Goal: Contribute content: Contribute content

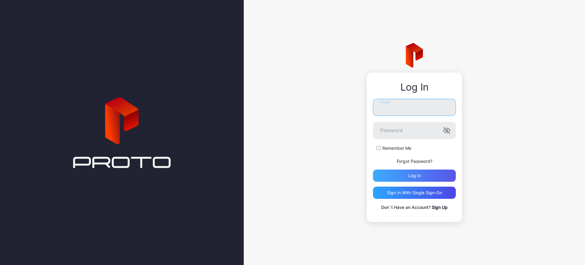
type input "**********"
click at [396, 174] on div "Log in" at bounding box center [414, 175] width 83 height 12
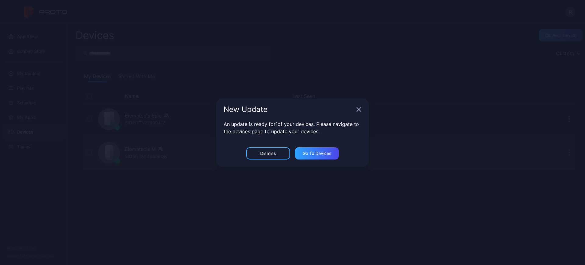
click at [269, 157] on div "Dismiss" at bounding box center [268, 153] width 44 height 12
click at [266, 153] on div "Elematec's M SID: BTTN144006QN" at bounding box center [192, 152] width 192 height 30
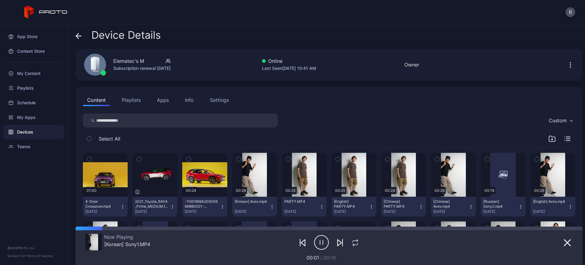
click at [77, 37] on icon at bounding box center [79, 36] width 6 height 6
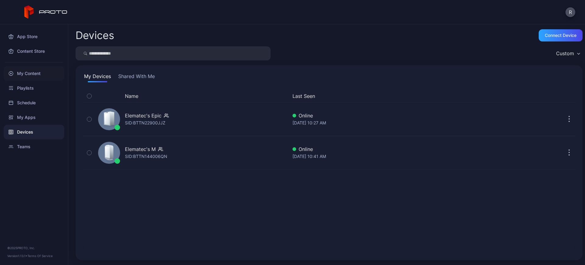
click at [48, 70] on div "My Content" at bounding box center [34, 73] width 61 height 15
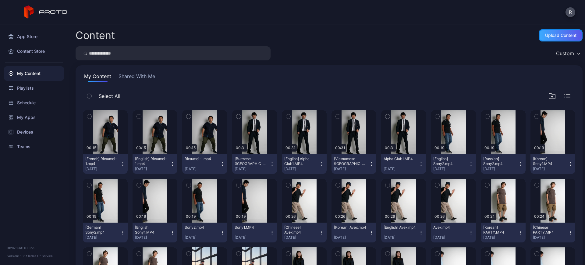
click at [547, 37] on div "Upload Content" at bounding box center [560, 35] width 31 height 5
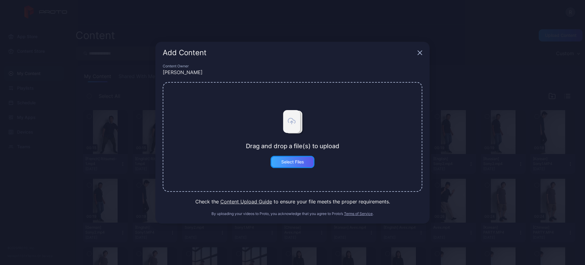
click at [302, 162] on div "Select Files" at bounding box center [292, 161] width 23 height 5
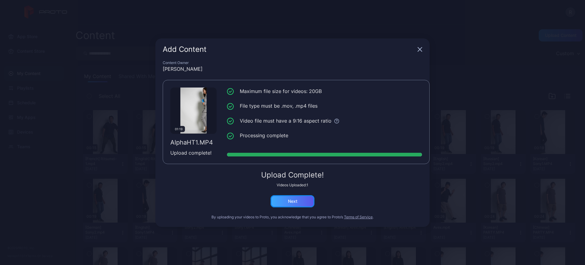
click at [292, 200] on div "Next" at bounding box center [292, 201] width 9 height 5
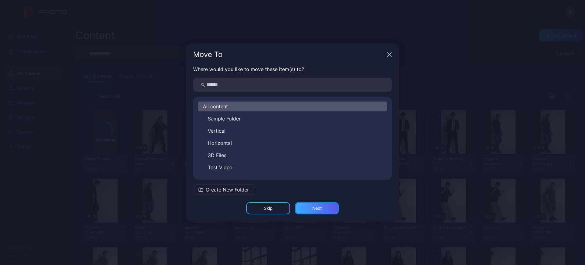
click at [316, 207] on div "Next" at bounding box center [316, 208] width 9 height 5
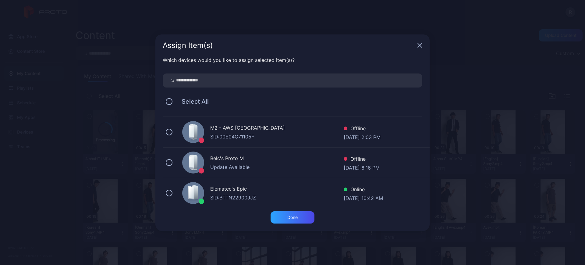
click at [166, 205] on div "Which devices would you like to assign selected item(s)? Select All M2 - AWS [G…" at bounding box center [292, 133] width 274 height 155
click at [169, 194] on button at bounding box center [169, 193] width 7 height 7
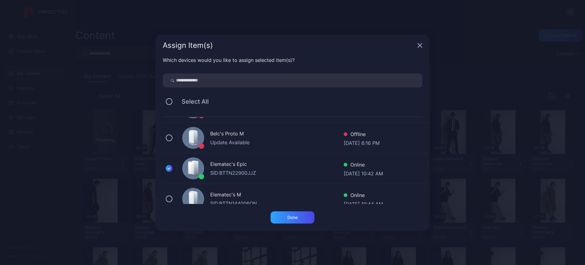
scroll to position [35, 0]
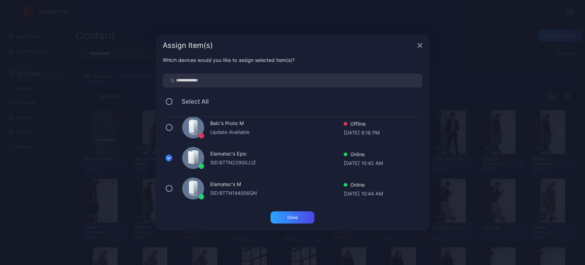
click at [221, 185] on div "Elematec's M" at bounding box center [277, 184] width 134 height 9
click at [286, 218] on div "Done" at bounding box center [293, 217] width 44 height 12
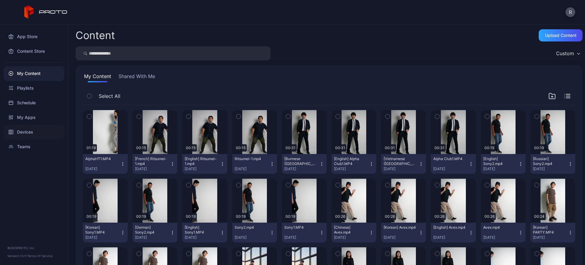
click at [21, 132] on div "Devices" at bounding box center [34, 132] width 61 height 15
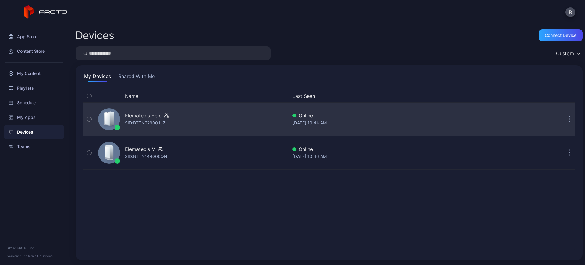
click at [187, 105] on div "Elematec's Epic SID: BTTN22900JJZ" at bounding box center [192, 119] width 192 height 30
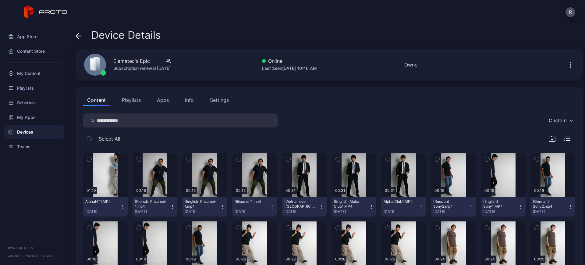
click at [29, 132] on div "Devices" at bounding box center [34, 132] width 61 height 15
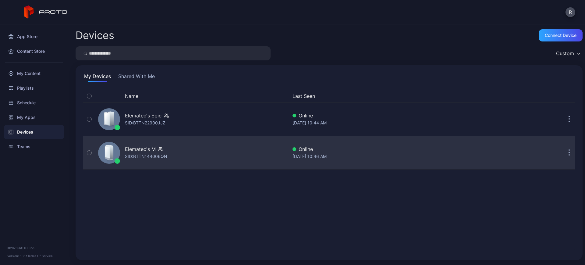
click at [156, 160] on div "SID: BTTN144006QN" at bounding box center [146, 156] width 42 height 7
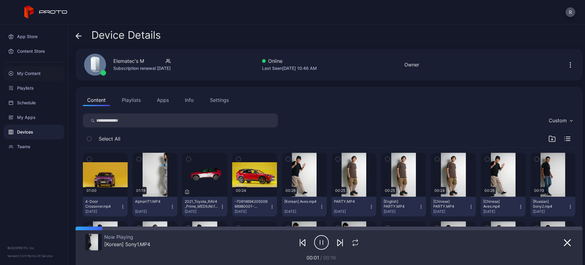
click at [39, 72] on div "My Content" at bounding box center [34, 73] width 61 height 15
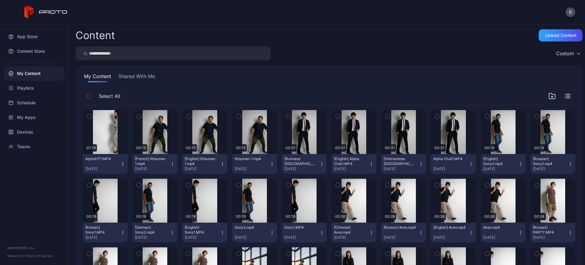
click at [123, 162] on icon "button" at bounding box center [122, 164] width 5 height 5
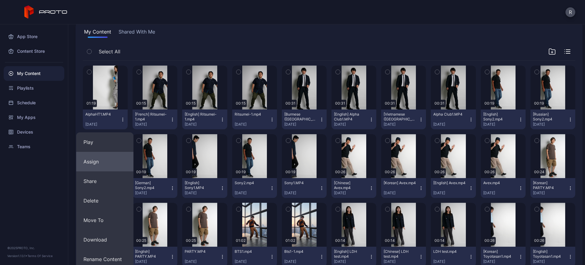
scroll to position [112, 0]
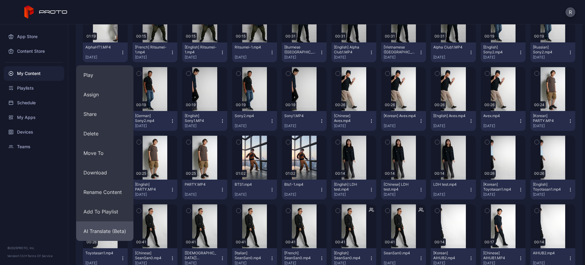
click at [116, 226] on button "AI Translate (Beta)" at bounding box center [104, 231] width 57 height 20
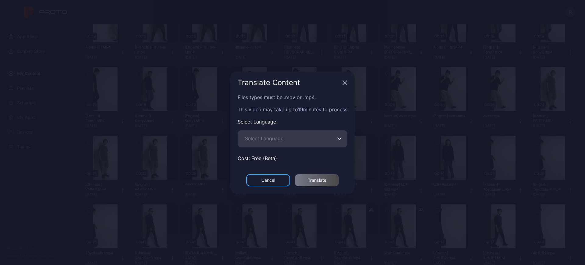
click at [269, 141] on span "Select Language" at bounding box center [264, 138] width 38 height 7
click at [269, 141] on input "Select Language" at bounding box center [293, 138] width 110 height 17
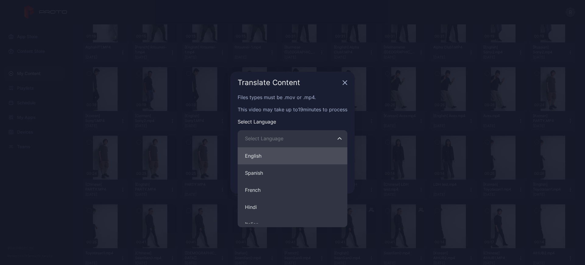
click at [266, 160] on button "English" at bounding box center [293, 155] width 110 height 17
type input "*******"
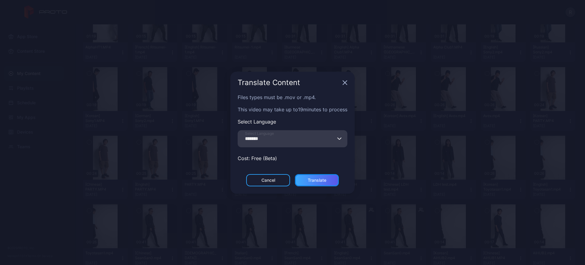
click at [310, 185] on div "Translate" at bounding box center [317, 180] width 44 height 12
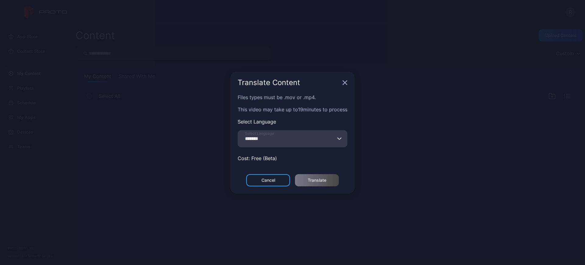
scroll to position [0, 0]
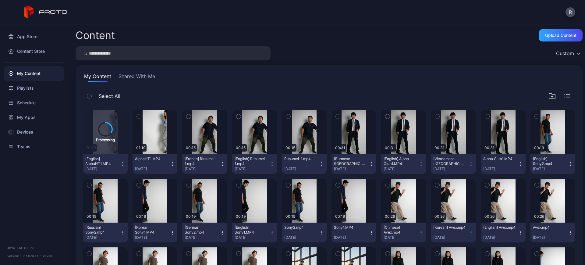
click at [173, 165] on icon "button" at bounding box center [172, 164] width 5 height 5
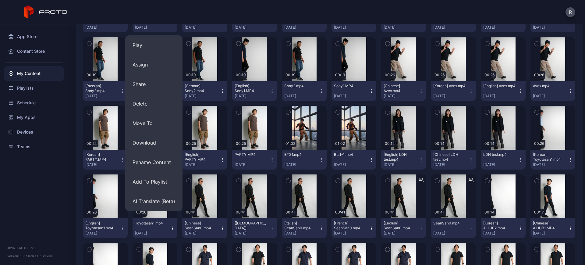
scroll to position [143, 0]
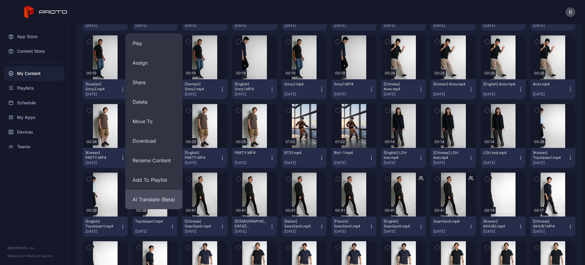
click at [167, 200] on button "AI Translate (Beta)" at bounding box center [153, 200] width 57 height 20
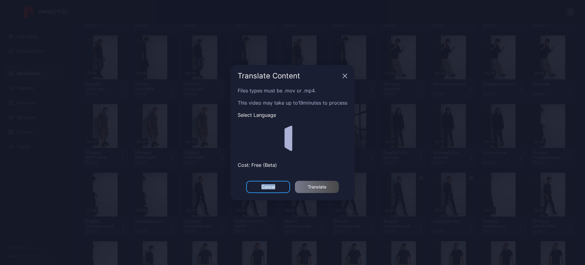
click at [167, 200] on div "Translate Content Files types must be .mov or .mp4. This video may take up to 1…" at bounding box center [292, 132] width 585 height 265
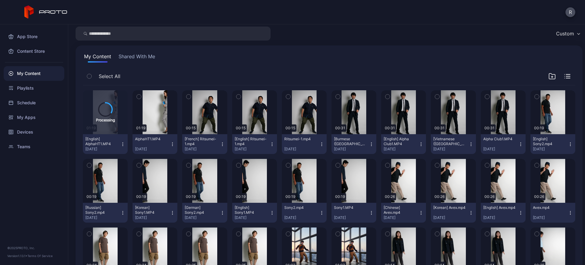
scroll to position [0, 0]
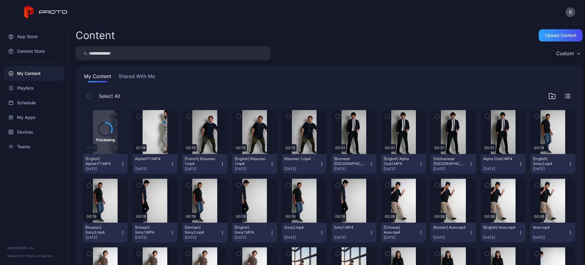
click at [173, 164] on icon "button" at bounding box center [173, 164] width 0 height 0
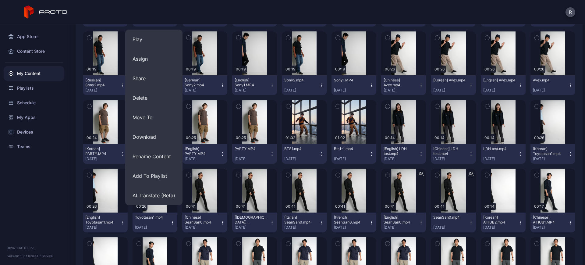
scroll to position [149, 0]
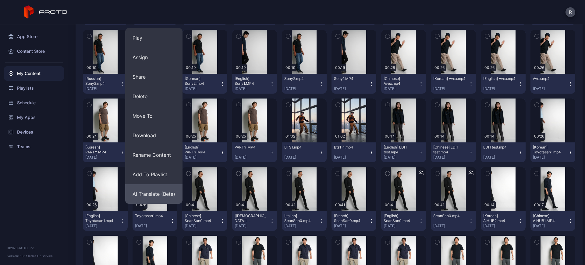
click at [172, 192] on button "AI Translate (Beta)" at bounding box center [153, 194] width 57 height 20
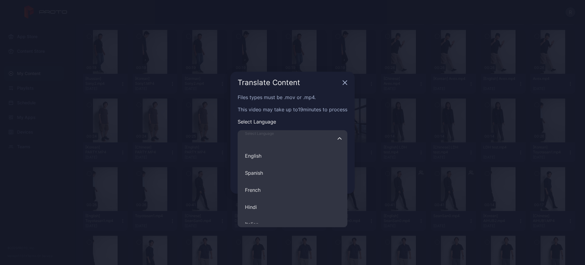
click at [336, 139] on input "Select Language English Spanish French Hindi Italian German Polish Portuguese C…" at bounding box center [293, 138] width 110 height 17
click at [350, 85] on div "Translate Content" at bounding box center [292, 83] width 124 height 22
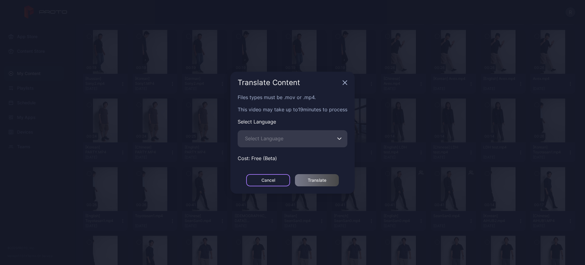
click at [260, 181] on div "Cancel" at bounding box center [268, 180] width 44 height 12
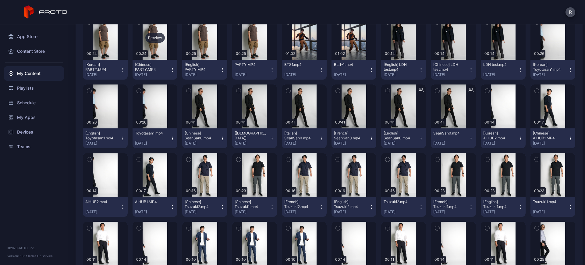
scroll to position [232, 0]
click at [449, 106] on div "Preview" at bounding box center [454, 106] width 20 height 10
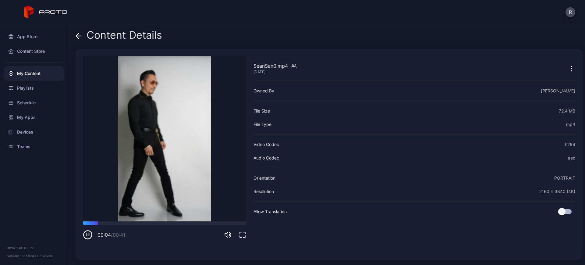
click at [242, 233] on icon "button" at bounding box center [242, 234] width 7 height 7
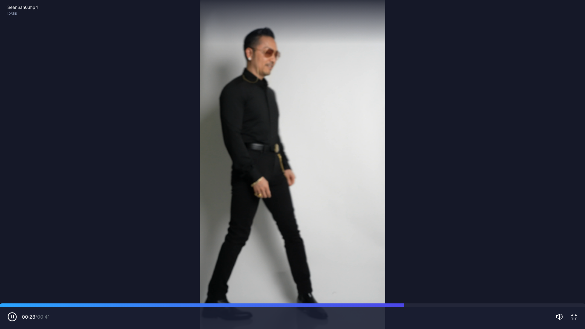
click at [572, 265] on icon "button" at bounding box center [574, 316] width 7 height 7
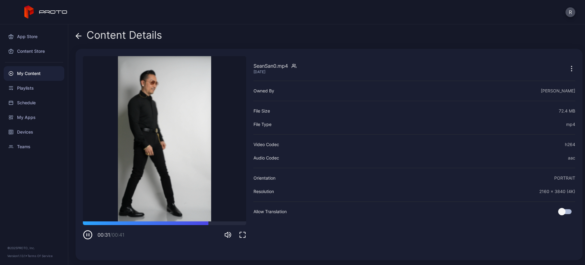
click at [77, 36] on icon at bounding box center [78, 36] width 5 height 0
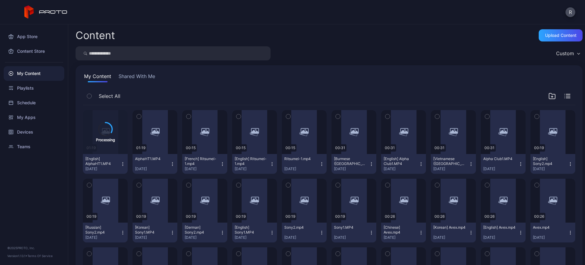
scroll to position [232, 0]
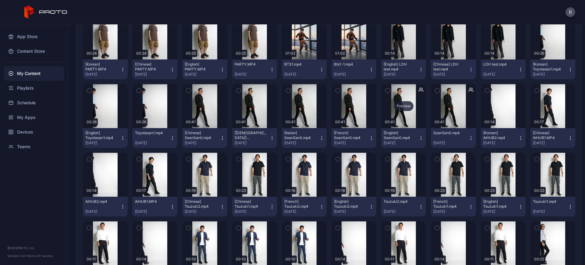
click at [396, 107] on div "Preview" at bounding box center [404, 106] width 20 height 10
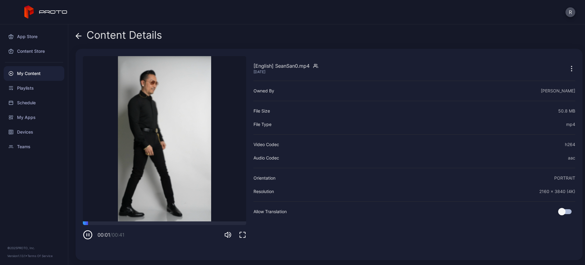
click at [245, 237] on icon "button" at bounding box center [242, 234] width 5 height 5
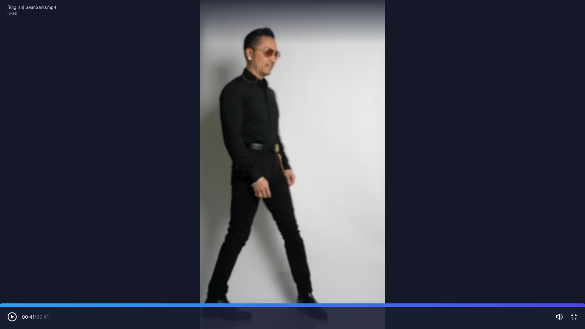
click at [572, 265] on icon "button" at bounding box center [574, 316] width 5 height 5
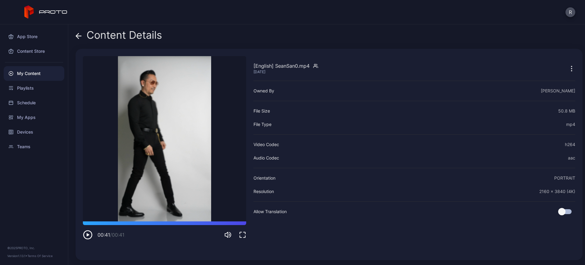
click at [75, 37] on div "Content Details [English] SeanSan0.mp4 Jun 27, 2025 Sorry, your browser doesn‘t…" at bounding box center [326, 144] width 517 height 241
click at [80, 36] on icon at bounding box center [78, 36] width 5 height 0
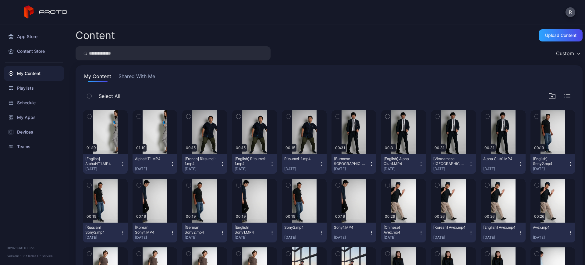
click at [121, 164] on icon "button" at bounding box center [122, 164] width 5 height 5
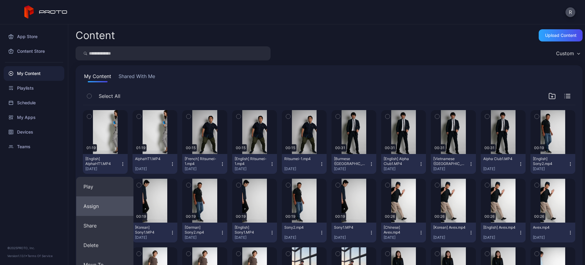
click at [118, 202] on button "Assign" at bounding box center [104, 206] width 57 height 20
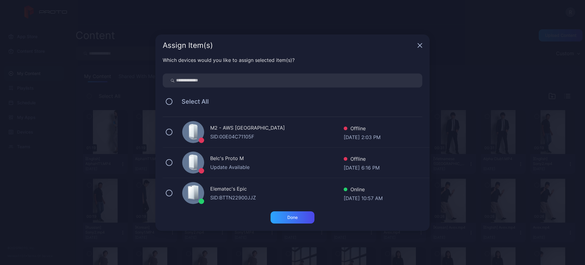
click at [228, 194] on div "SID: BTTN22900JJZ" at bounding box center [277, 197] width 134 height 7
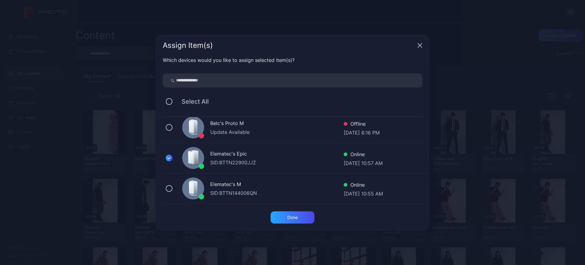
scroll to position [35, 0]
click at [228, 194] on div "SID: BTTN144006QN" at bounding box center [277, 192] width 134 height 7
click at [287, 217] on div "Done" at bounding box center [293, 217] width 44 height 12
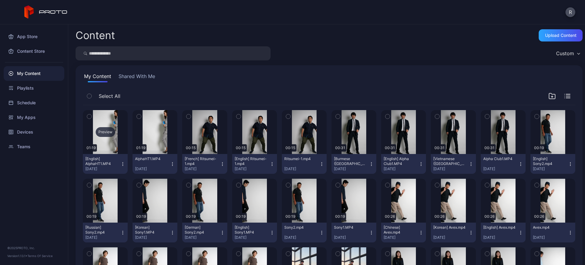
click at [104, 130] on div "Preview" at bounding box center [106, 132] width 20 height 10
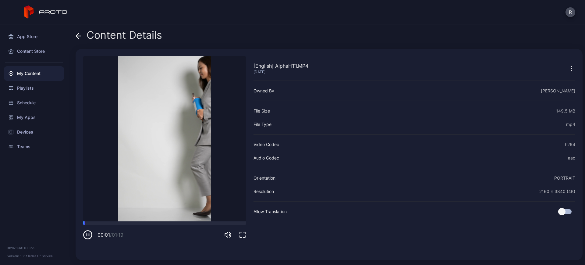
click at [242, 236] on icon "button" at bounding box center [242, 234] width 7 height 7
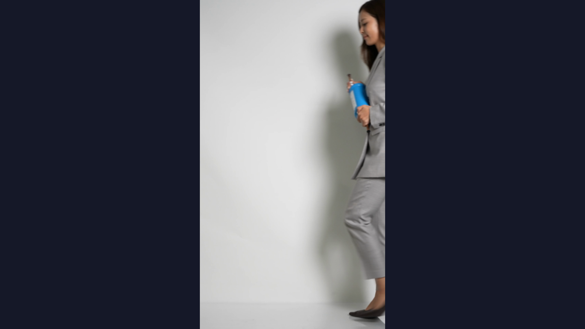
click at [79, 211] on video "Sorry, your browser doesn‘t support embedded videos" at bounding box center [292, 164] width 585 height 329
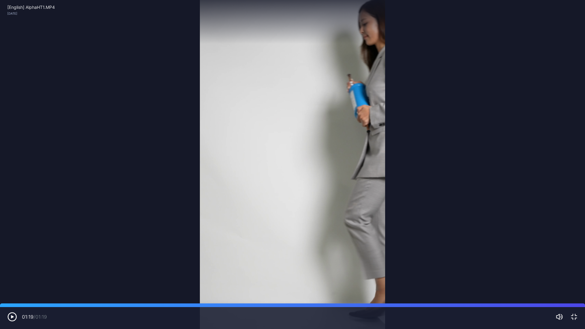
click at [573, 265] on icon "button" at bounding box center [574, 316] width 7 height 7
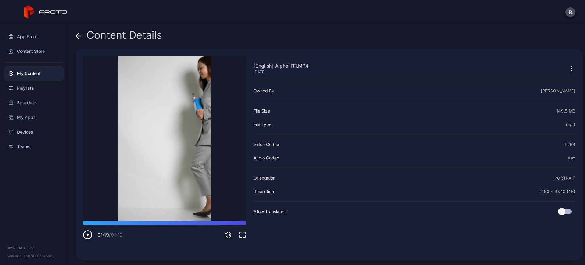
click at [80, 36] on icon at bounding box center [78, 36] width 5 height 0
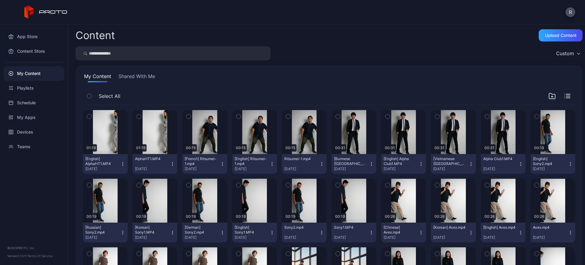
click at [171, 165] on icon "button" at bounding box center [172, 164] width 5 height 5
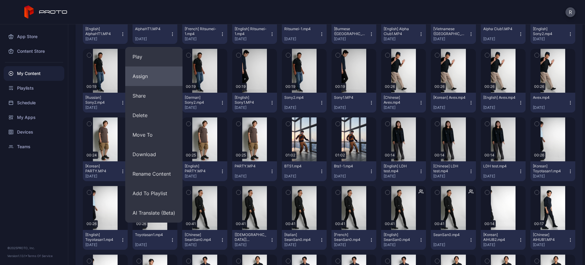
scroll to position [135, 0]
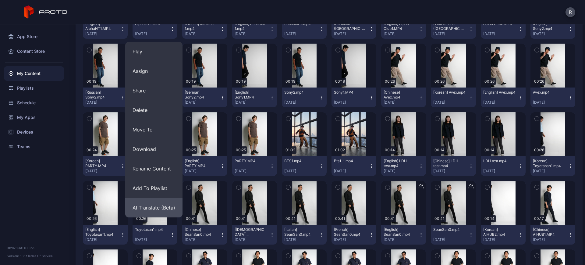
click at [163, 204] on button "AI Translate (Beta)" at bounding box center [153, 208] width 57 height 20
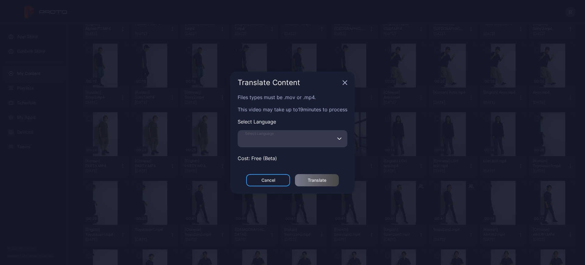
click at [305, 143] on input "Select Language" at bounding box center [293, 138] width 110 height 17
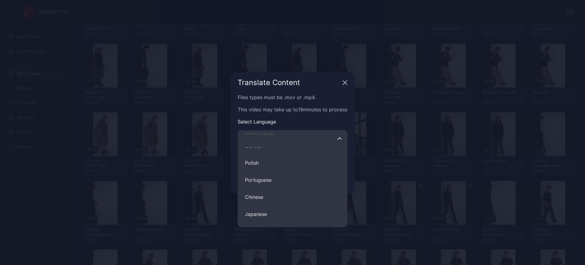
scroll to position [99, 0]
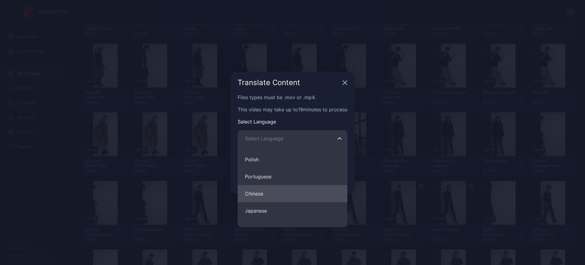
click at [277, 190] on button "Chinese" at bounding box center [293, 193] width 110 height 17
type input "*******"
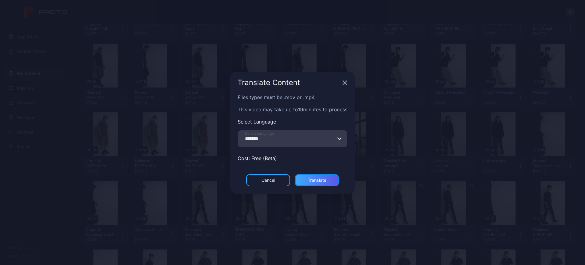
click at [317, 179] on div "Translate" at bounding box center [317, 180] width 19 height 5
